Goal: Information Seeking & Learning: Learn about a topic

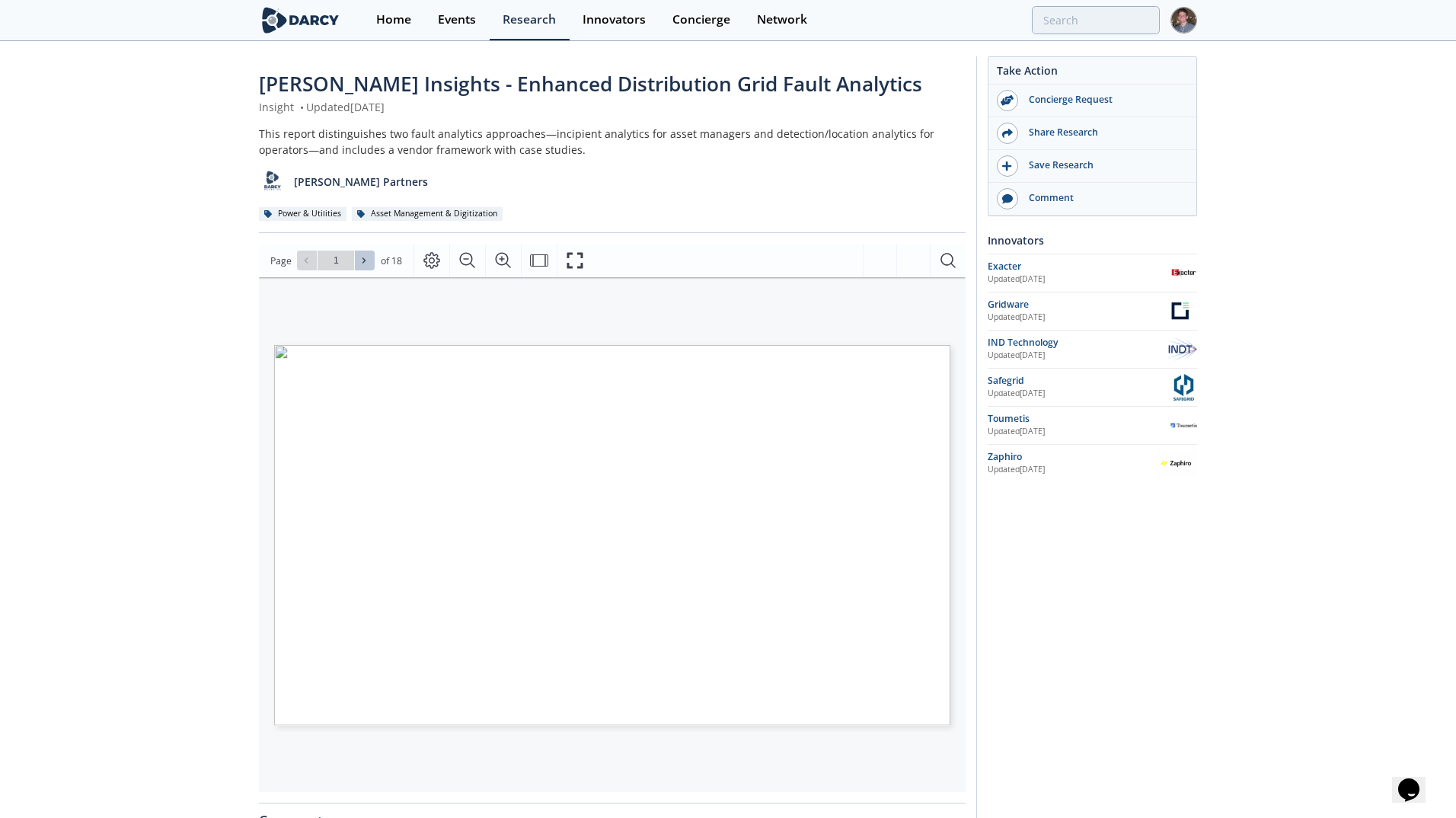
click at [362, 260] on icon at bounding box center [363, 261] width 3 height 5
type input "2"
click at [362, 260] on icon at bounding box center [363, 261] width 3 height 5
type input "3"
click at [362, 260] on icon at bounding box center [363, 261] width 3 height 5
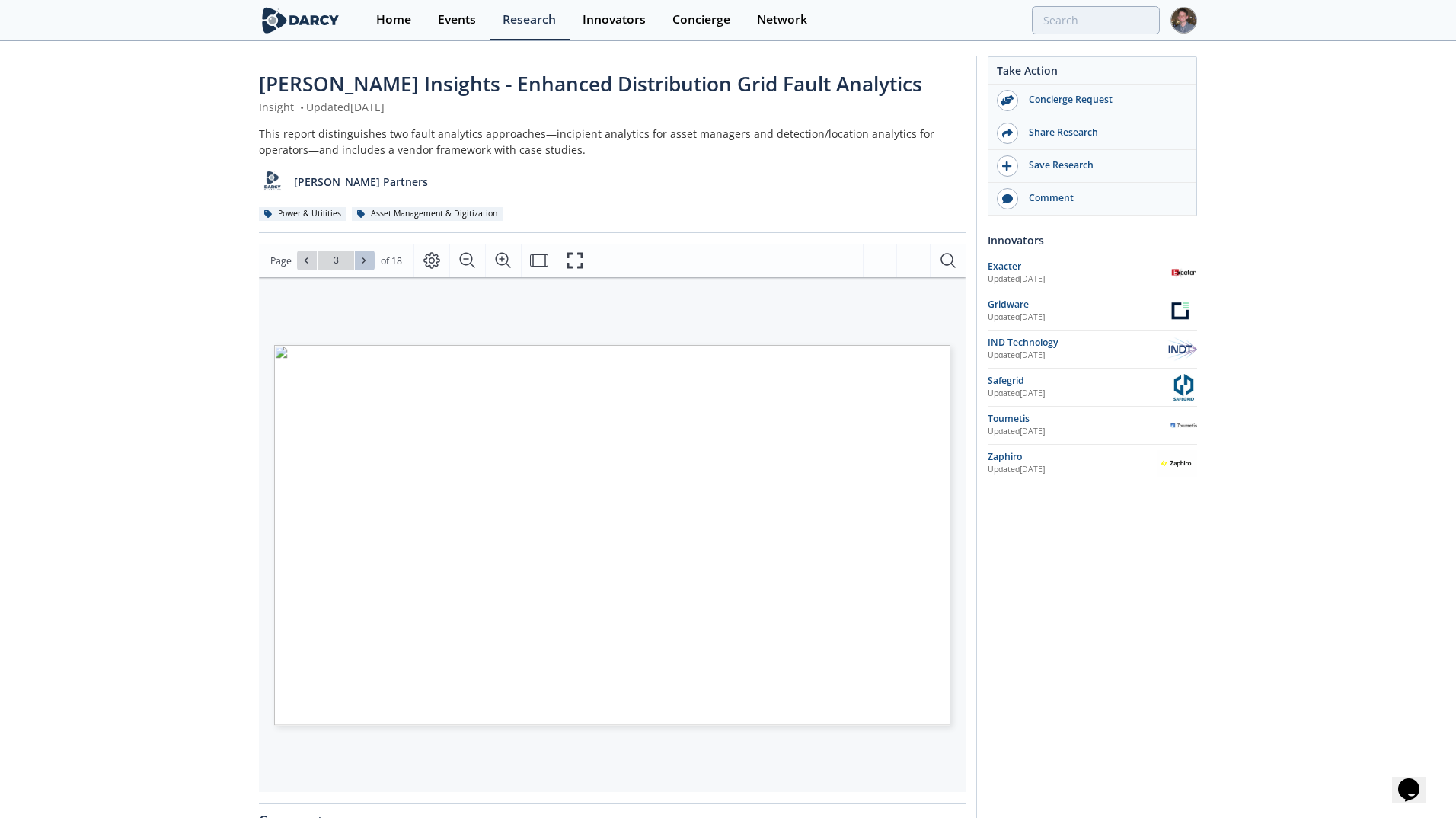
type input "4"
click at [362, 260] on icon at bounding box center [363, 261] width 3 height 5
type input "5"
click at [362, 260] on icon at bounding box center [363, 261] width 3 height 5
type input "6"
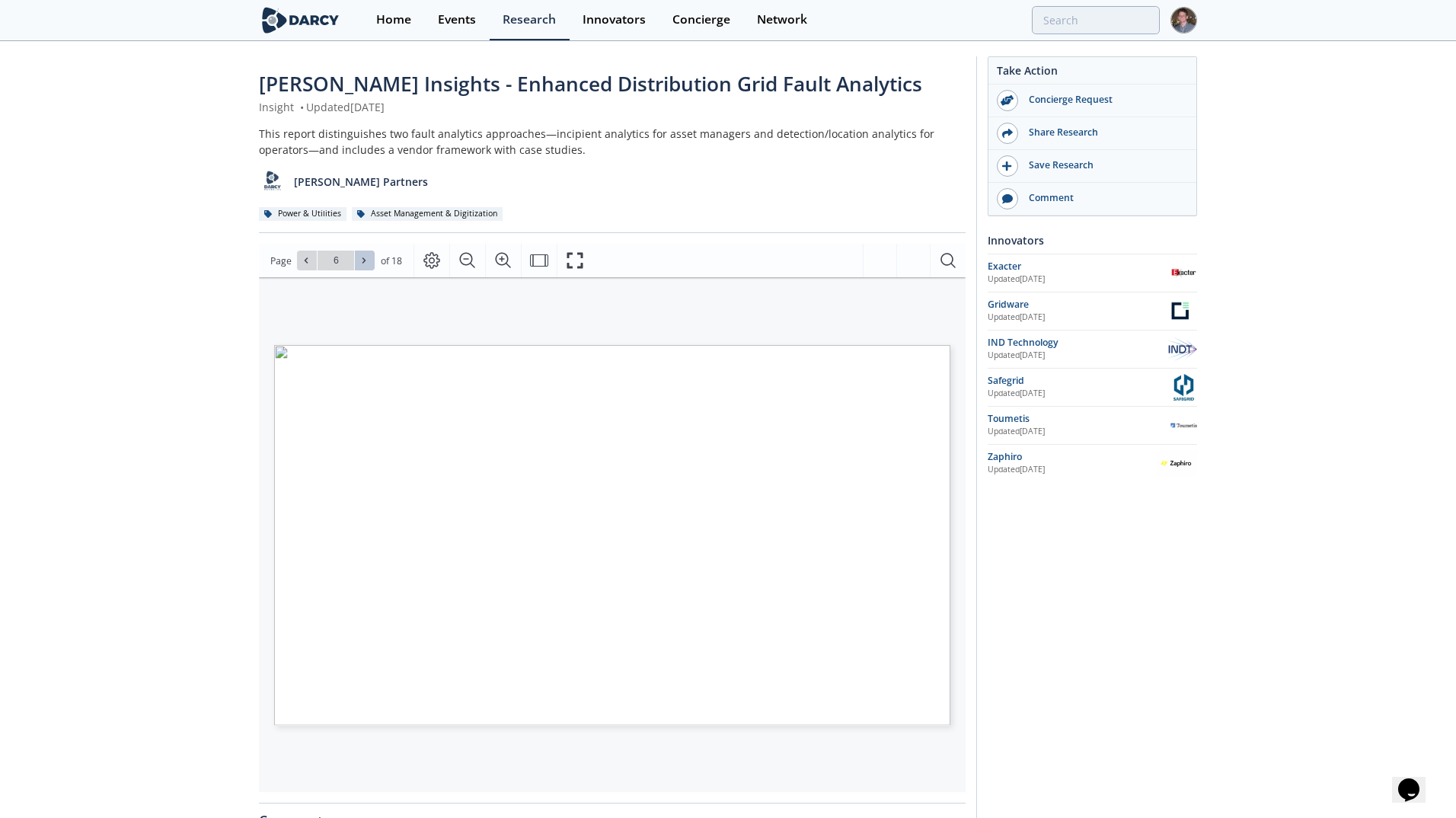
click at [362, 260] on icon at bounding box center [363, 261] width 3 height 5
type input "7"
click at [313, 260] on button at bounding box center [307, 260] width 20 height 20
click at [368, 263] on span at bounding box center [365, 260] width 11 height 11
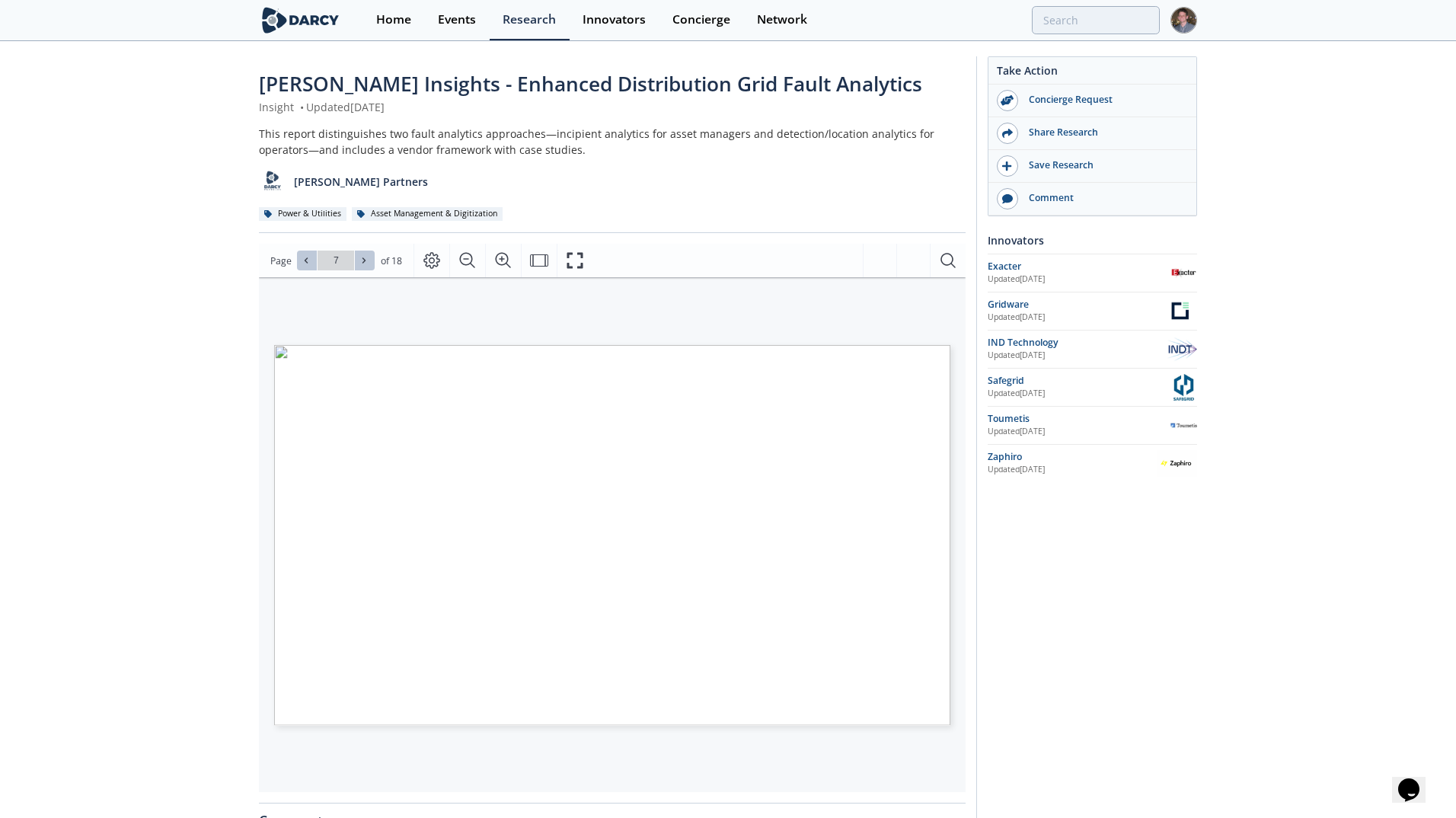
type input "8"
click at [368, 263] on span at bounding box center [365, 260] width 11 height 11
type input "9"
click at [368, 263] on span at bounding box center [365, 260] width 11 height 11
type input "10"
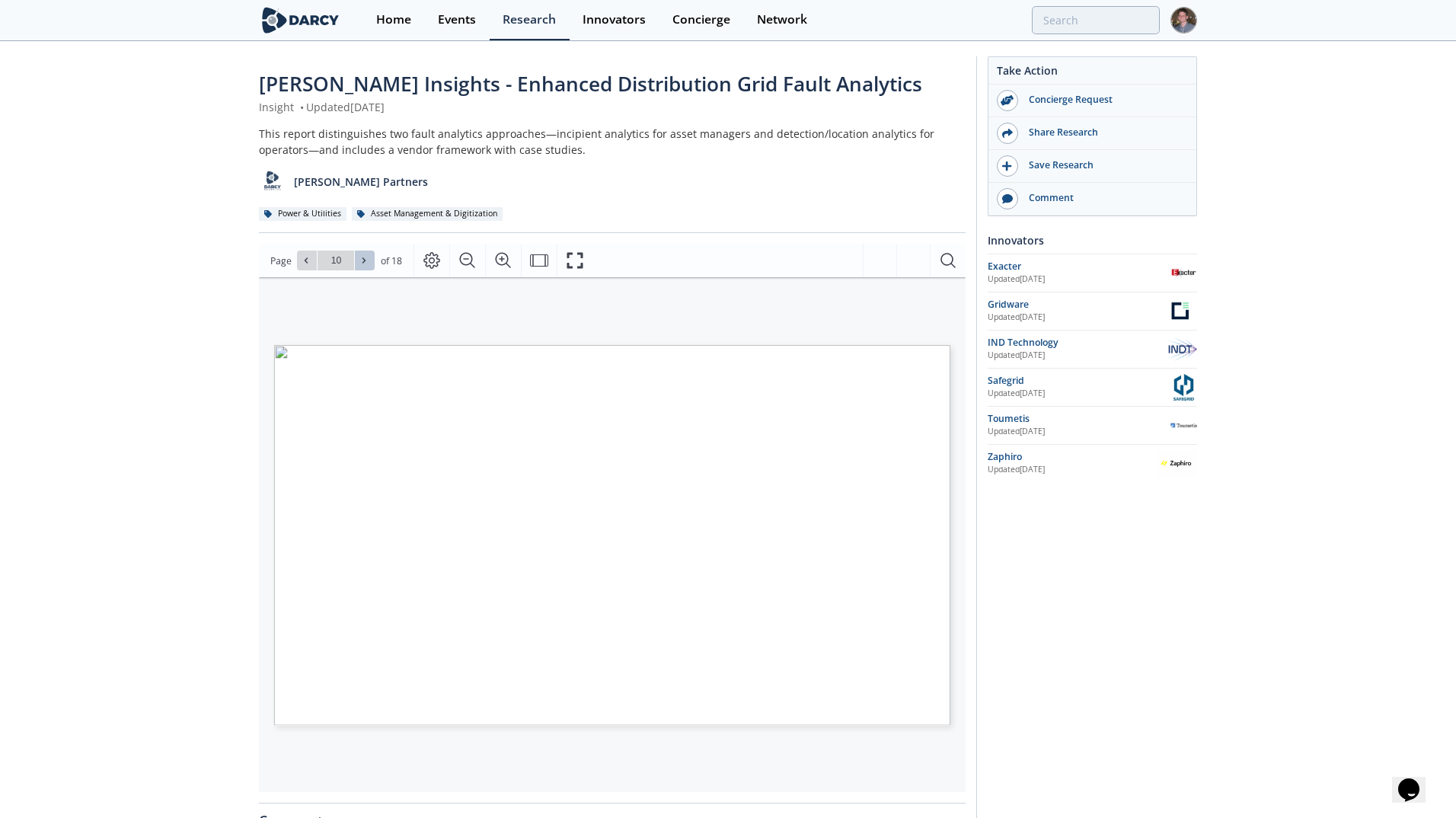
click at [368, 263] on span at bounding box center [365, 260] width 11 height 11
type input "11"
click at [570, 259] on icon "Fullscreen" at bounding box center [574, 260] width 19 height 19
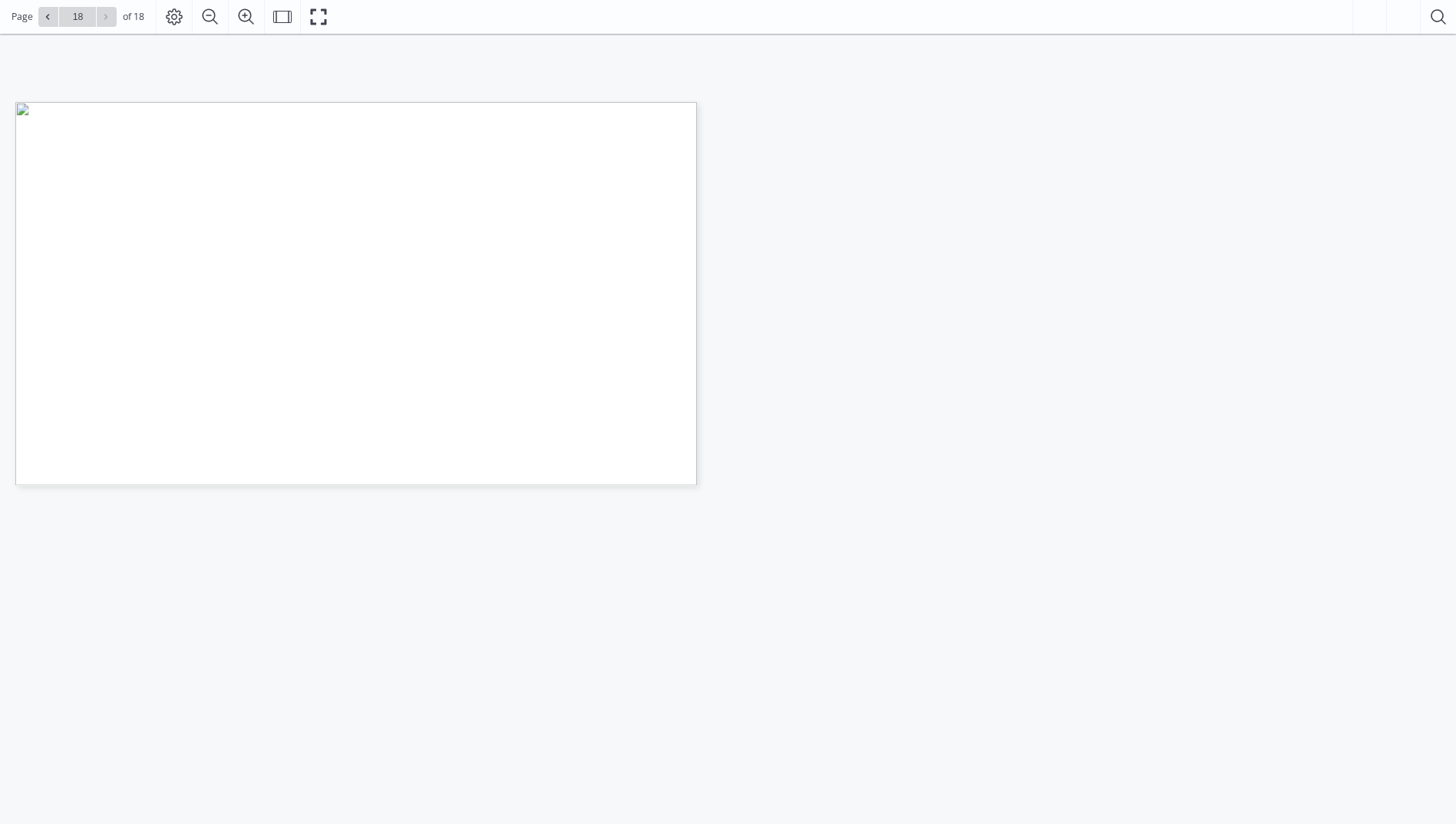
scroll to position [230, 0]
